Goal: Transaction & Acquisition: Obtain resource

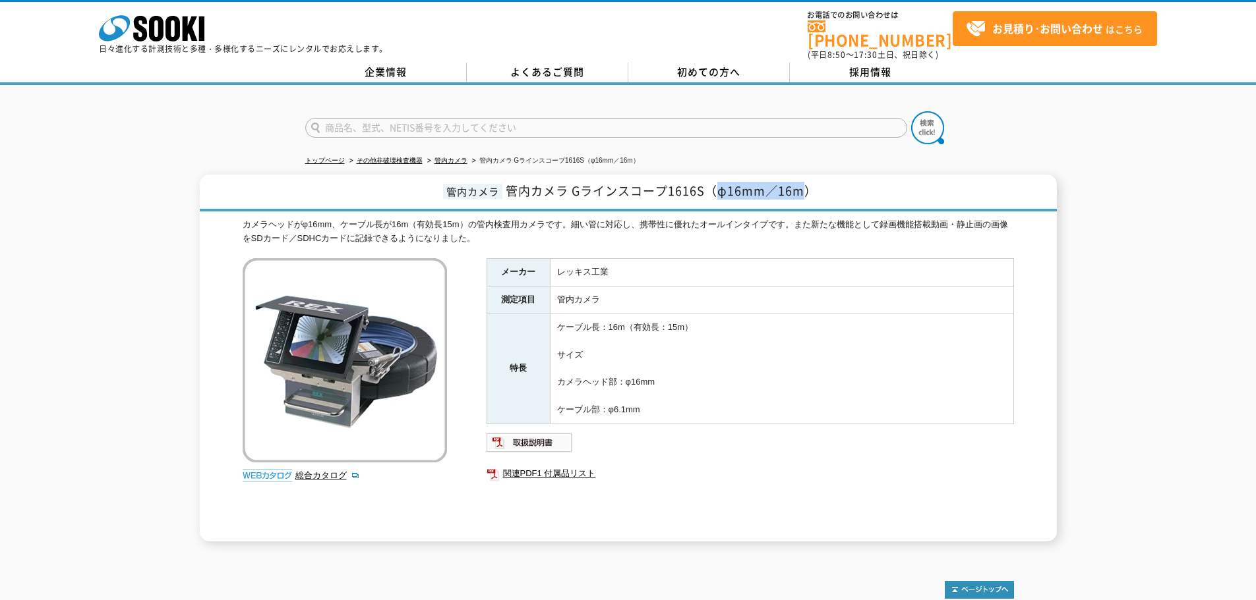
drag, startPoint x: 721, startPoint y: 189, endPoint x: 801, endPoint y: 181, distance: 80.1
click at [801, 182] on span "管内カメラ Gラインスコープ1616S（φ16mm／16m）" at bounding box center [661, 191] width 311 height 18
click at [818, 181] on h1 "管内カメラ 管内カメラ Gラインスコープ1616S（φ16mm／16m）" at bounding box center [628, 193] width 857 height 37
drag, startPoint x: 818, startPoint y: 181, endPoint x: 516, endPoint y: 177, distance: 301.9
click at [516, 177] on h1 "管内カメラ 管内カメラ Gラインスコープ1616S（φ16mm／16m）" at bounding box center [628, 193] width 857 height 37
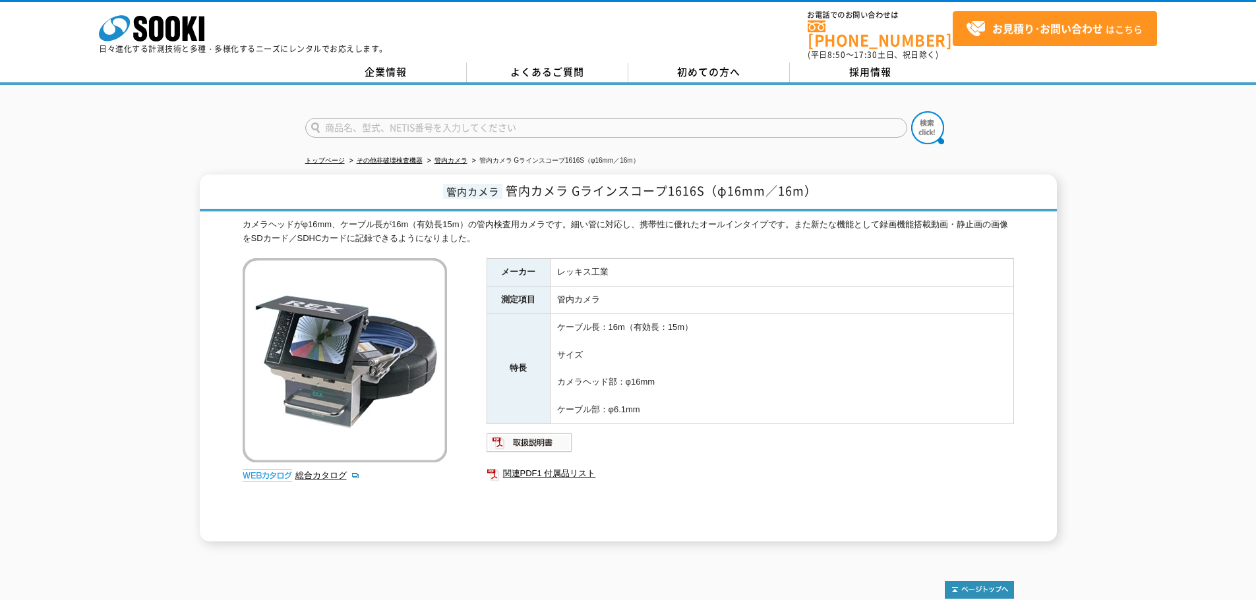
click at [841, 393] on td "ケーブル長：16m（有効長：15m） サイズ カメラヘッド部：φ16mm ケーブル部：φ6.1mm" at bounding box center [781, 369] width 463 height 110
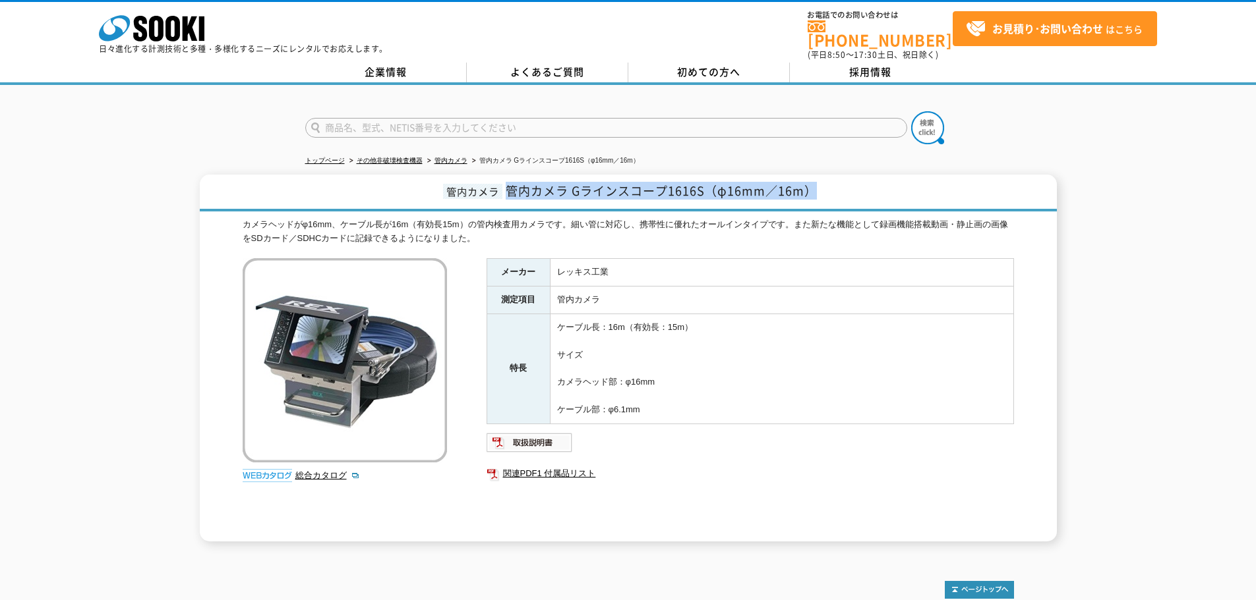
drag, startPoint x: 850, startPoint y: 181, endPoint x: 496, endPoint y: 173, distance: 354.0
click at [496, 175] on h1 "管内カメラ 管内カメラ Gラインスコープ1616S（φ16mm／16m）" at bounding box center [628, 193] width 857 height 37
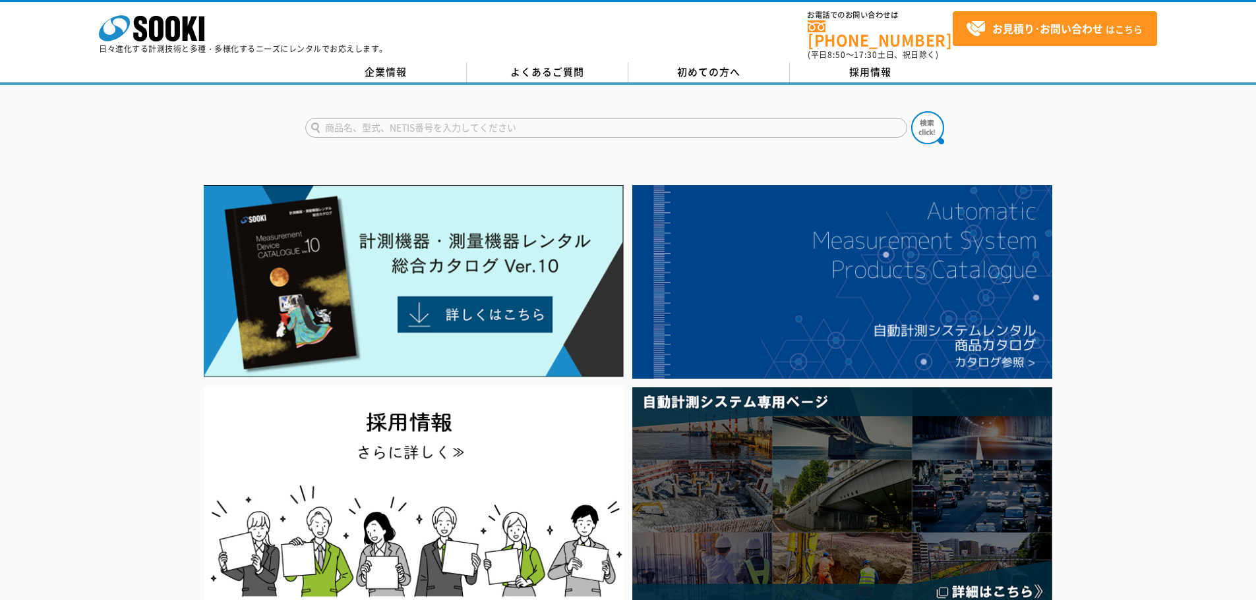
click at [845, 132] on form at bounding box center [628, 129] width 646 height 37
click at [852, 127] on input "text" at bounding box center [606, 128] width 602 height 20
type input "1616S"
click at [911, 111] on button at bounding box center [927, 127] width 33 height 33
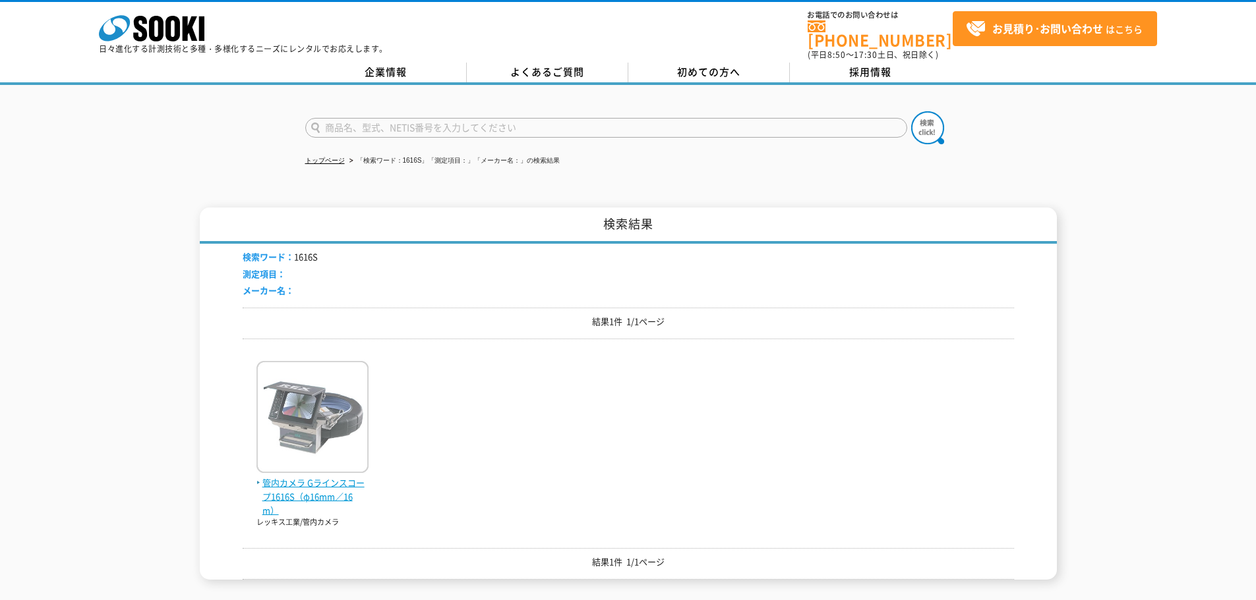
click at [298, 488] on span "管内カメラ Gラインスコープ1616S（φ16mm／16m）" at bounding box center [312, 497] width 112 height 41
